Goal: Transaction & Acquisition: Download file/media

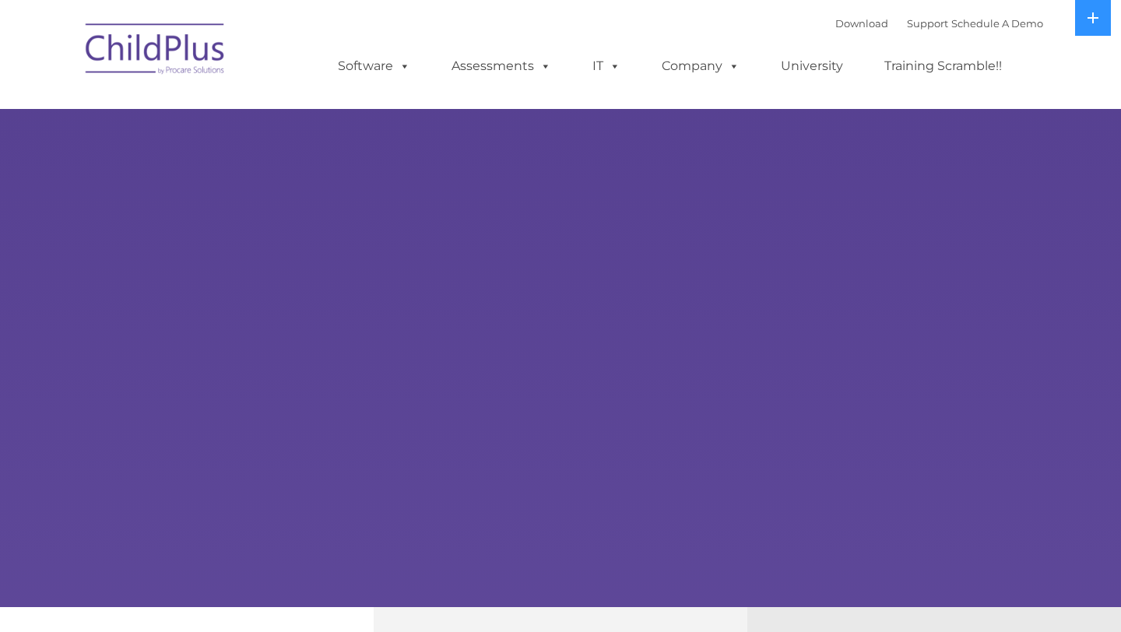
select select "MEDIUM"
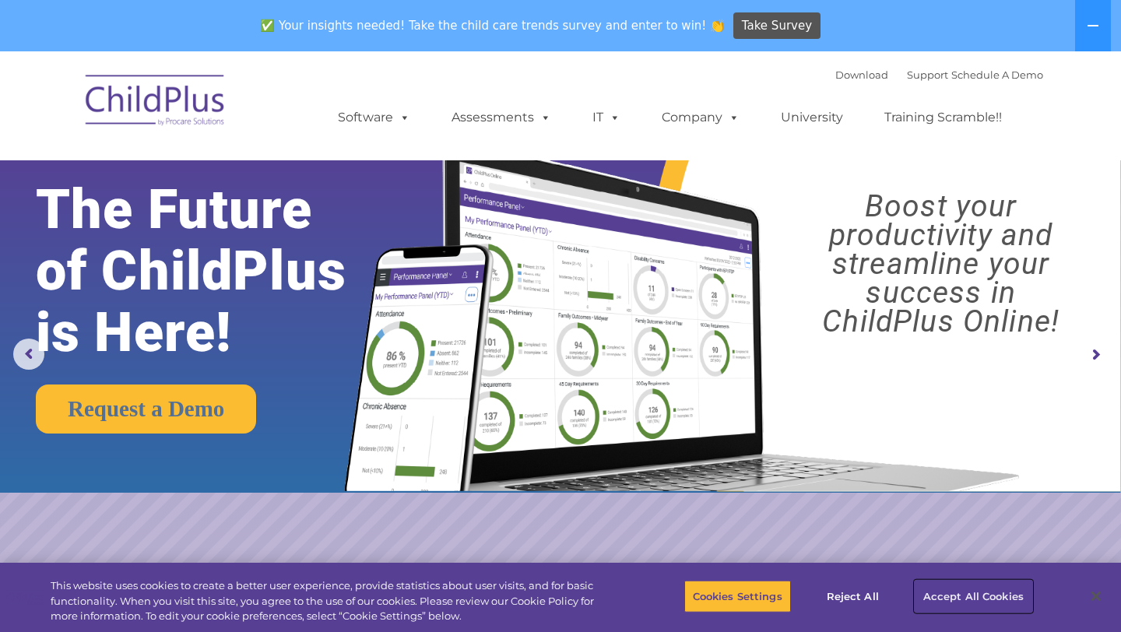
click at [948, 597] on button "Accept All Cookies" at bounding box center [974, 596] width 118 height 33
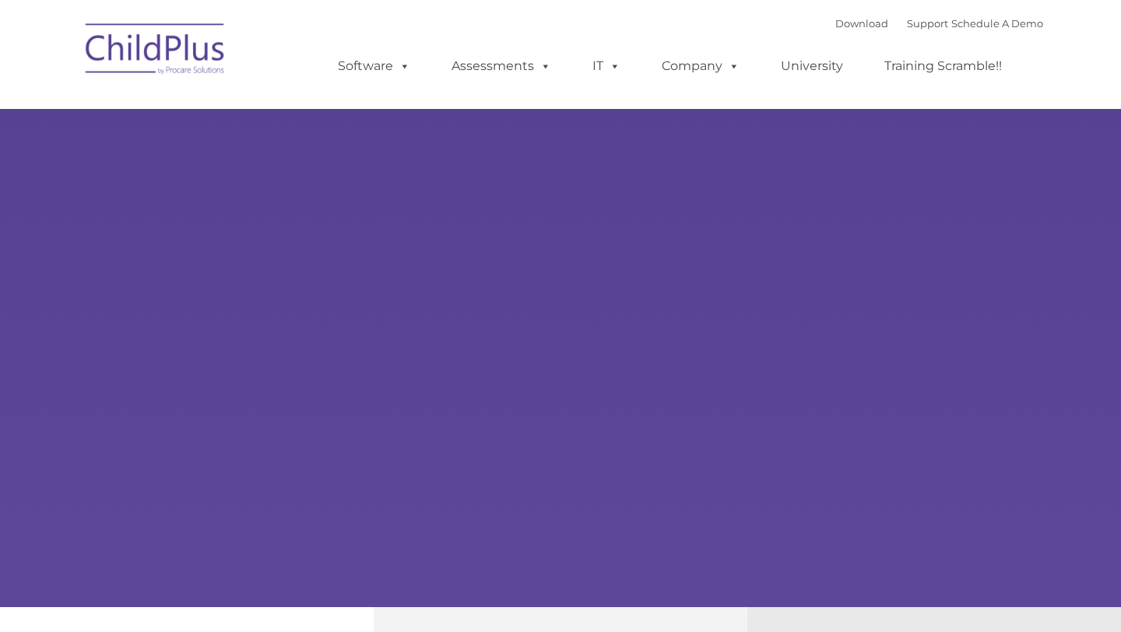
type input ""
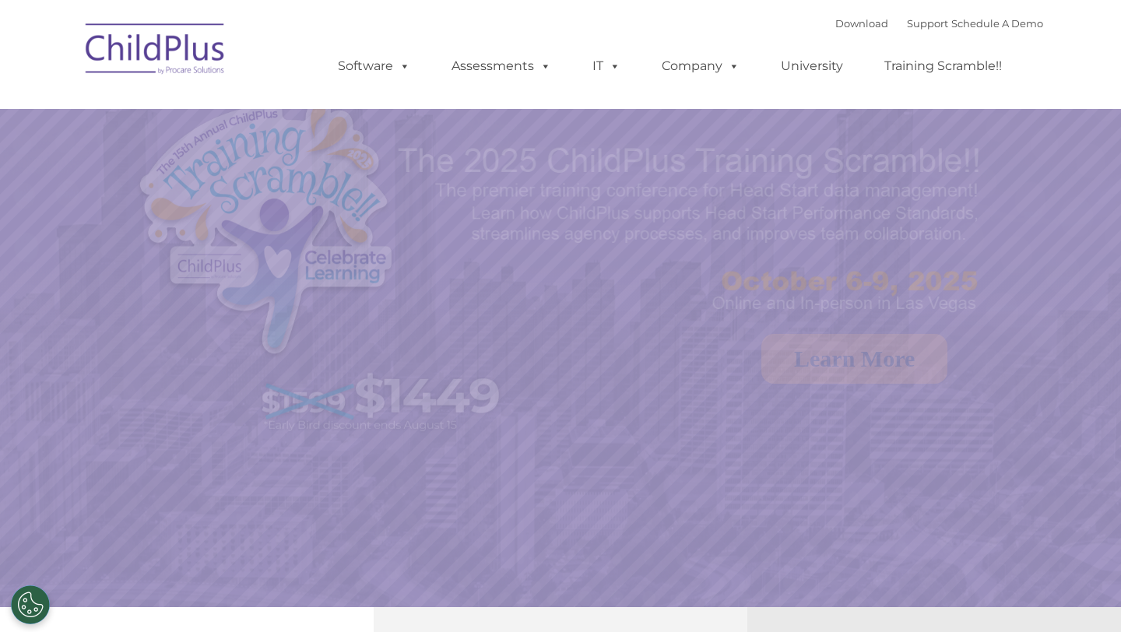
select select "MEDIUM"
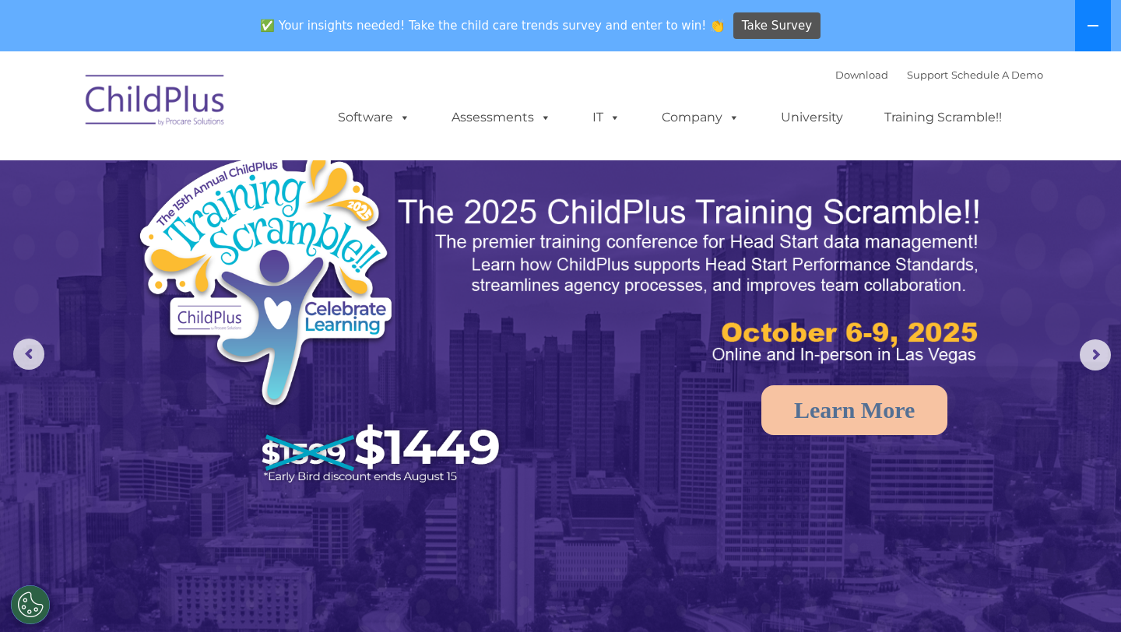
click at [1098, 20] on icon at bounding box center [1093, 25] width 12 height 12
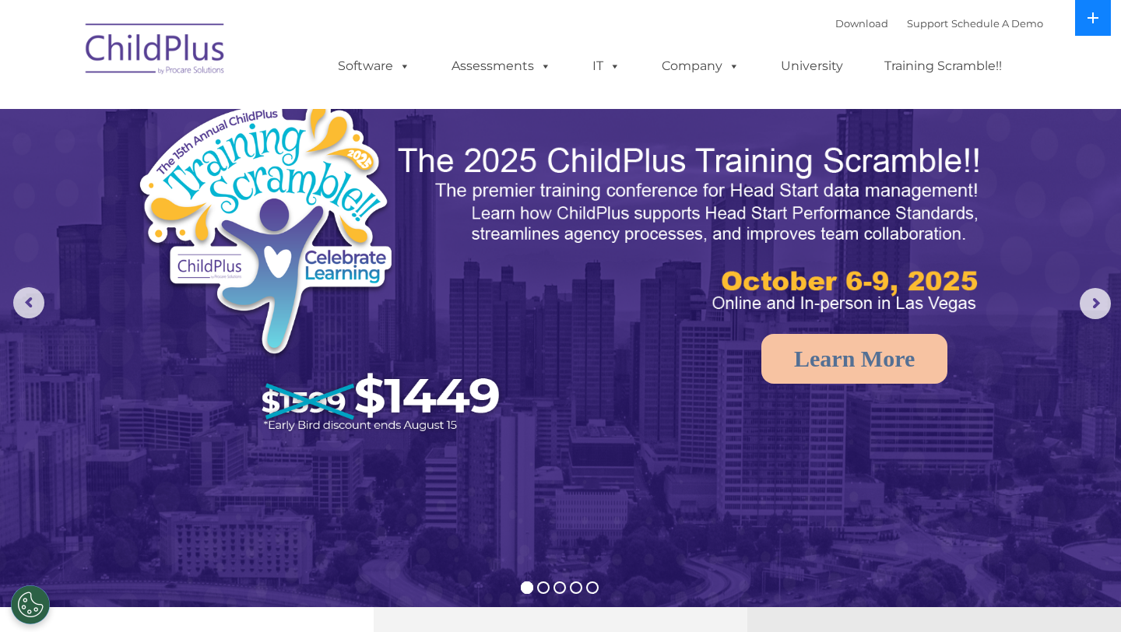
click at [1098, 20] on icon at bounding box center [1093, 18] width 12 height 12
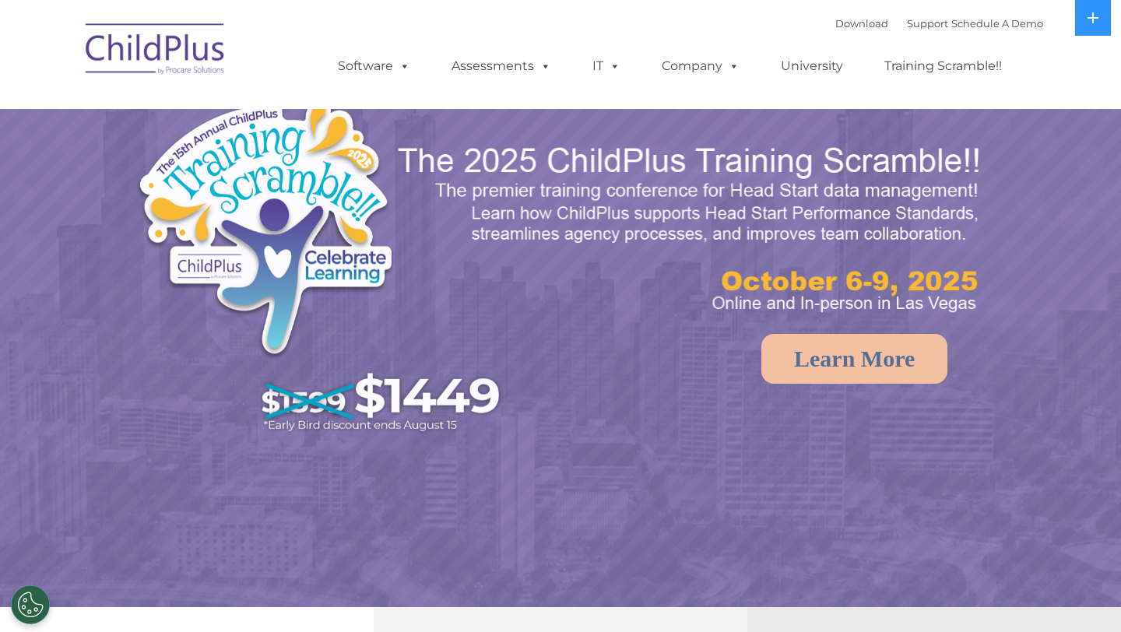
select select "MEDIUM"
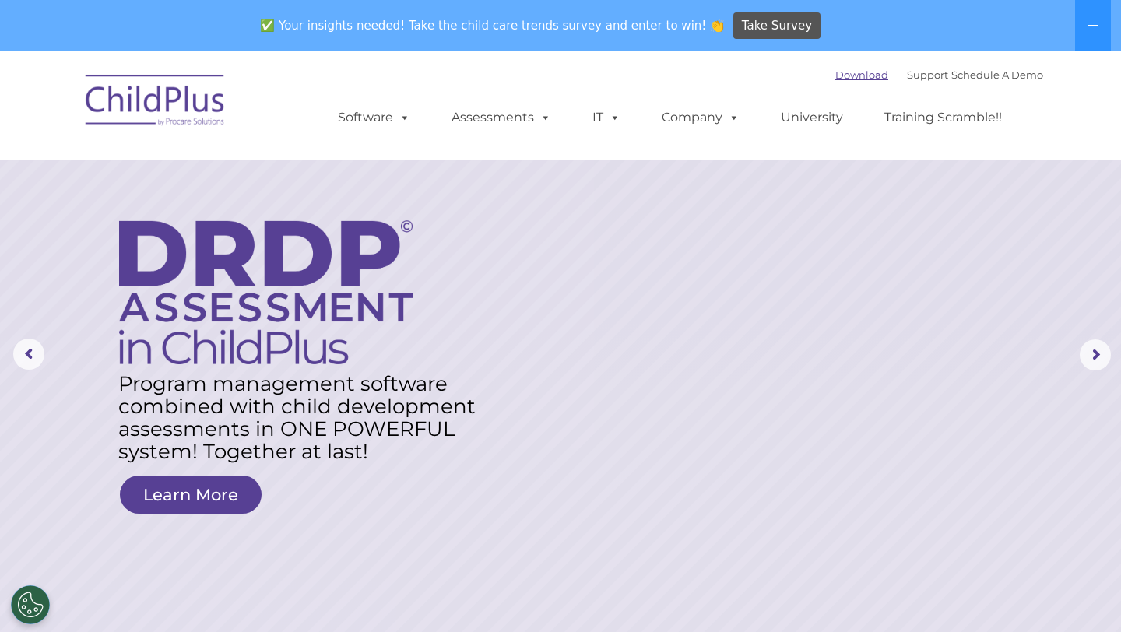
click at [848, 73] on link "Download" at bounding box center [861, 74] width 53 height 12
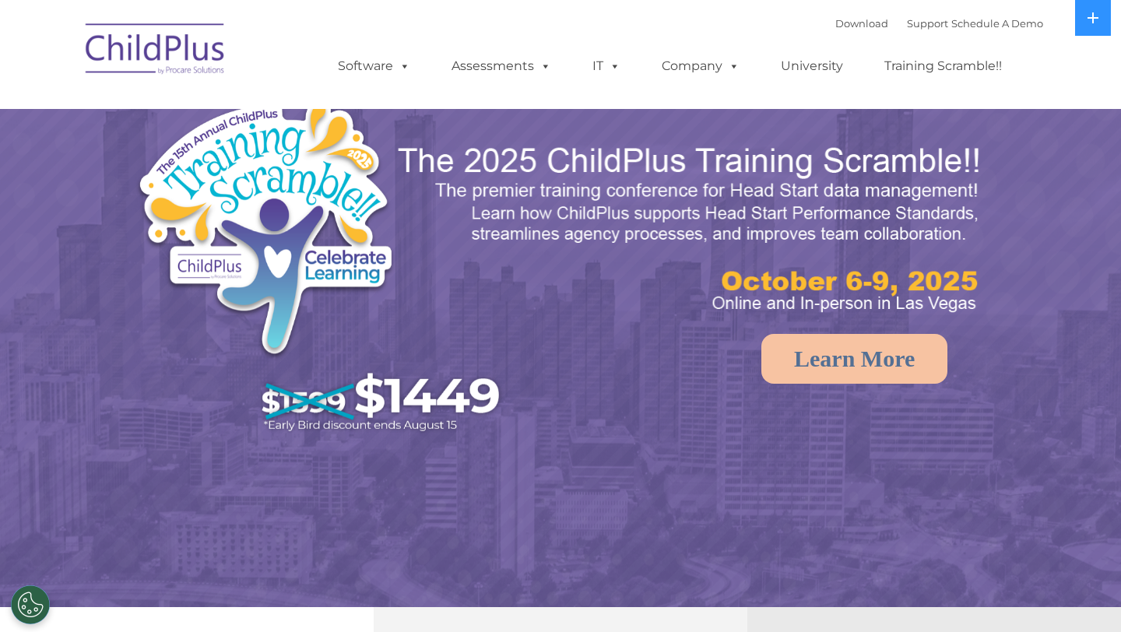
select select "MEDIUM"
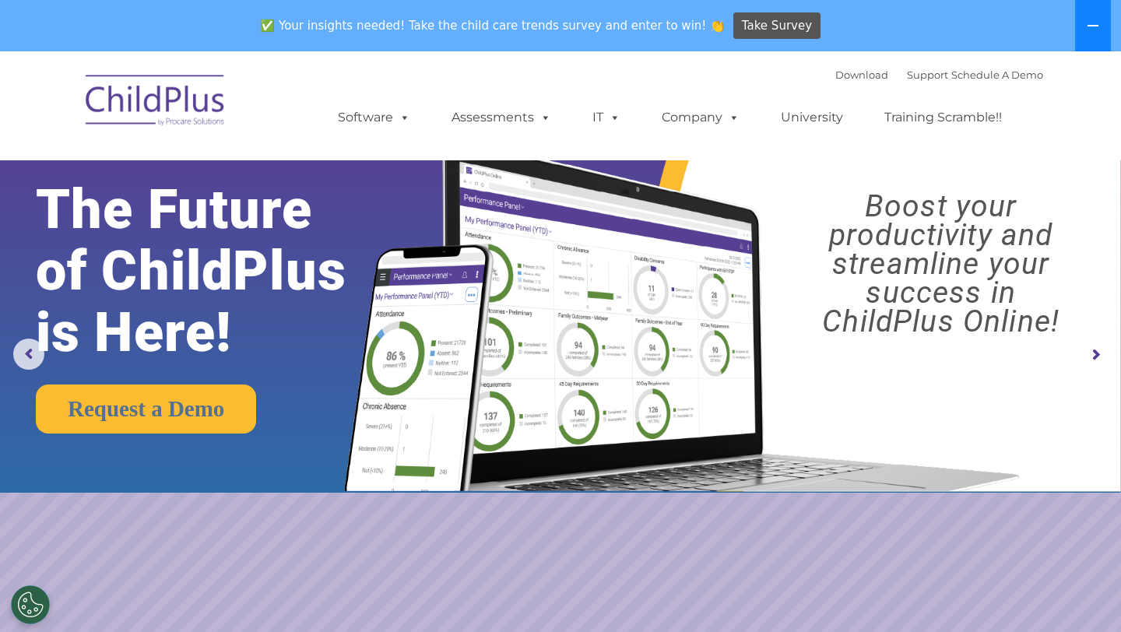
click at [1093, 27] on icon at bounding box center [1093, 25] width 12 height 12
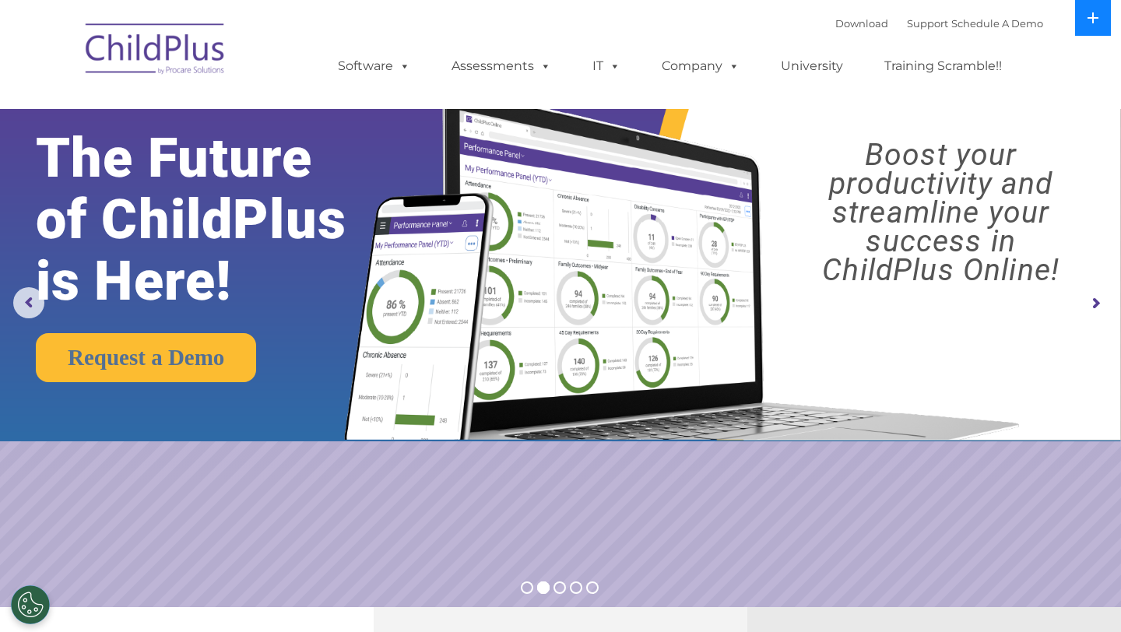
click at [1093, 27] on button at bounding box center [1093, 18] width 36 height 36
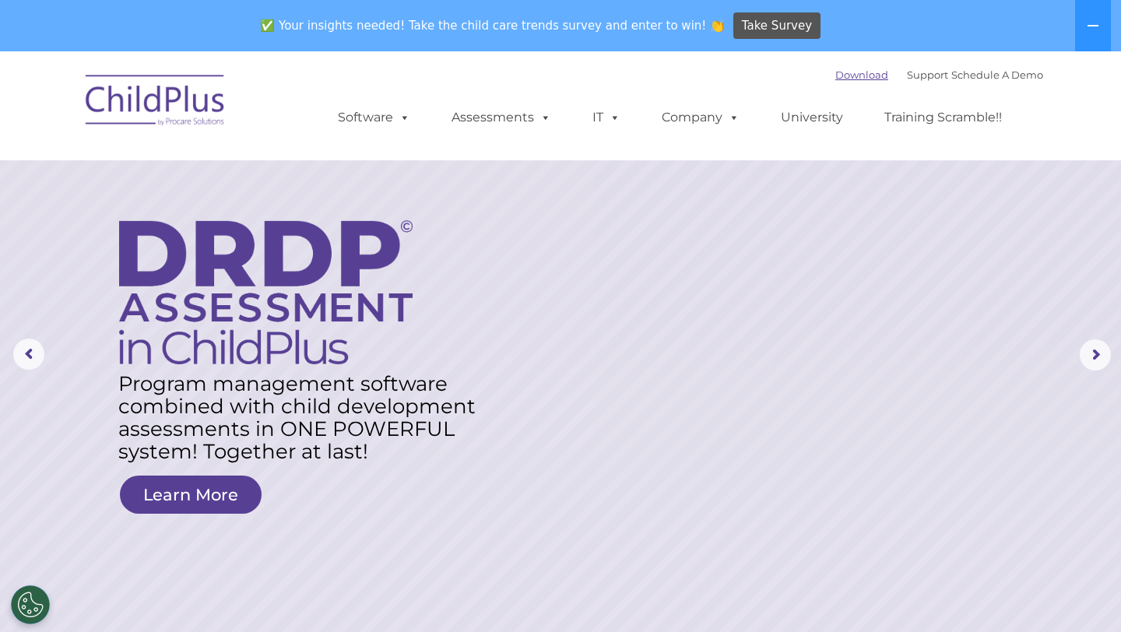
click at [846, 79] on link "Download" at bounding box center [861, 74] width 53 height 12
